Goal: Find specific fact

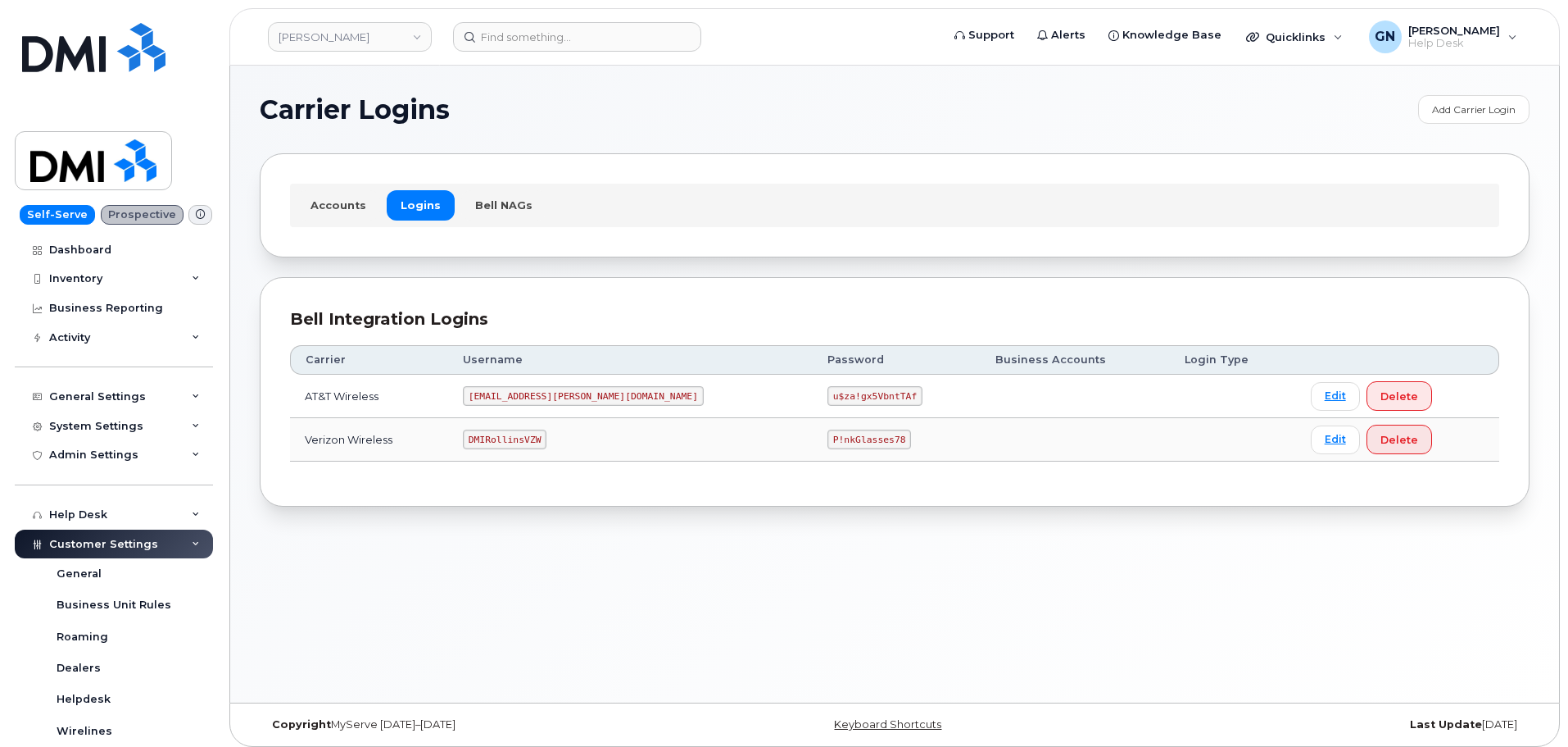
click at [563, 399] on code "[EMAIL_ADDRESS][PERSON_NAME][DOMAIN_NAME]" at bounding box center [584, 395] width 241 height 20
click at [563, 399] on code "[EMAIL_ADDRESS][PERSON_NAME][DOMAIN_NAME]" at bounding box center [584, 395] width 241 height 20
copy code "[EMAIL_ADDRESS][PERSON_NAME][DOMAIN_NAME]"
click at [827, 397] on code "u$za!gx5VbntTAf" at bounding box center [875, 395] width 95 height 20
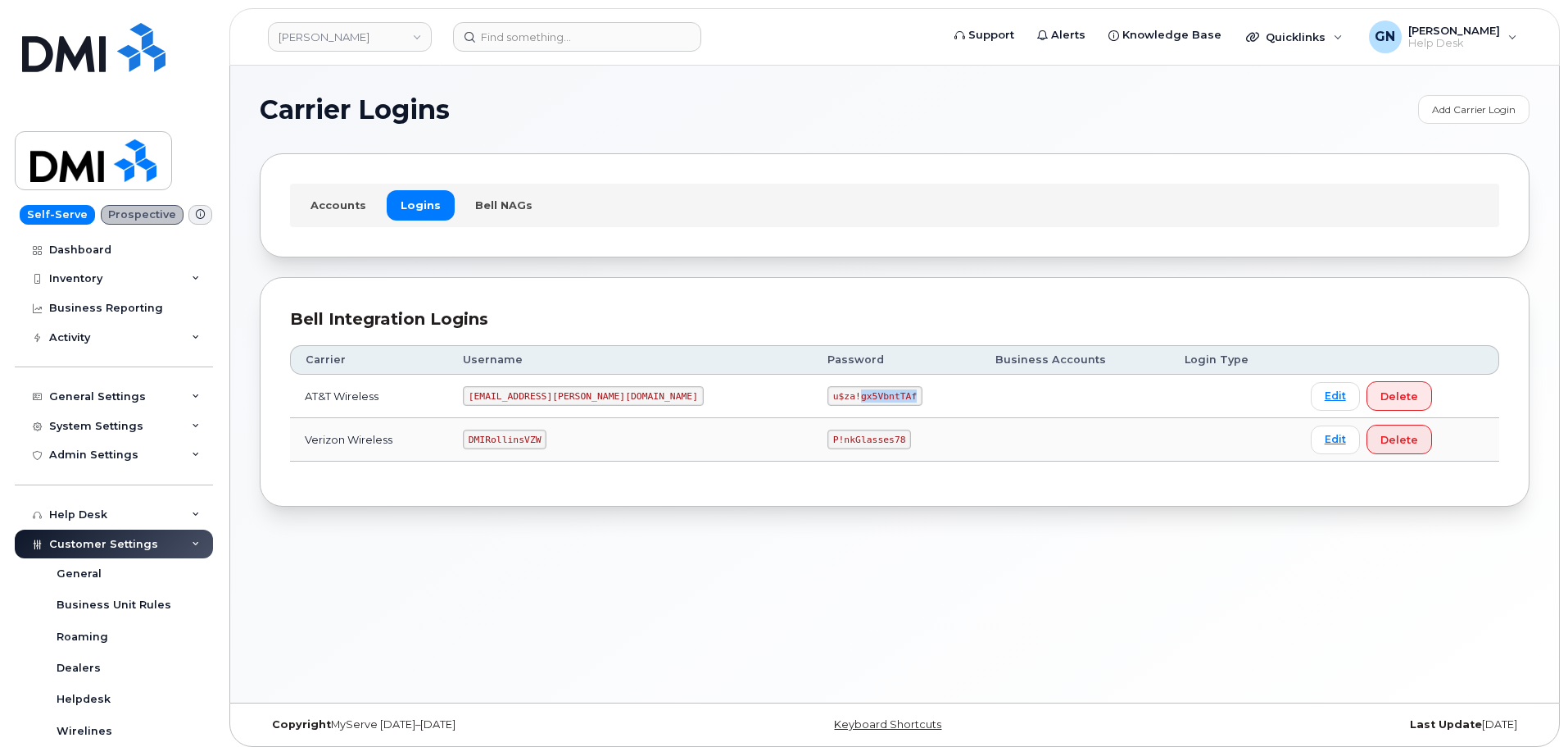
click at [827, 397] on code "u$za!gx5VbntTAf" at bounding box center [875, 395] width 95 height 20
copy code "u$za!gx5VbntTAf"
